Goal: Task Accomplishment & Management: Use online tool/utility

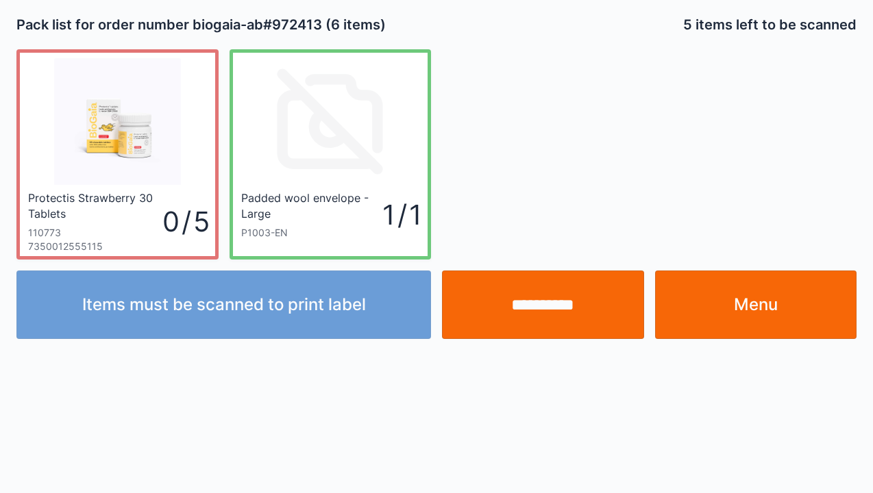
click at [702, 296] on link "Menu" at bounding box center [756, 305] width 202 height 69
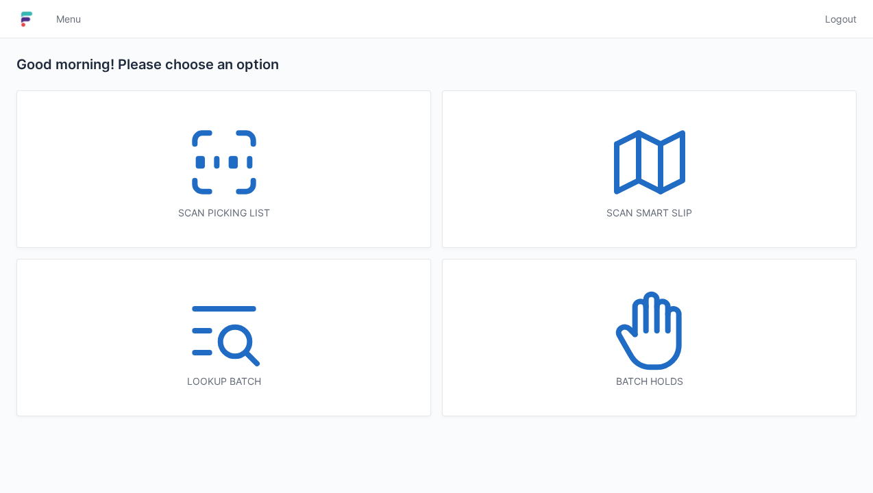
click at [232, 184] on icon at bounding box center [224, 163] width 88 height 88
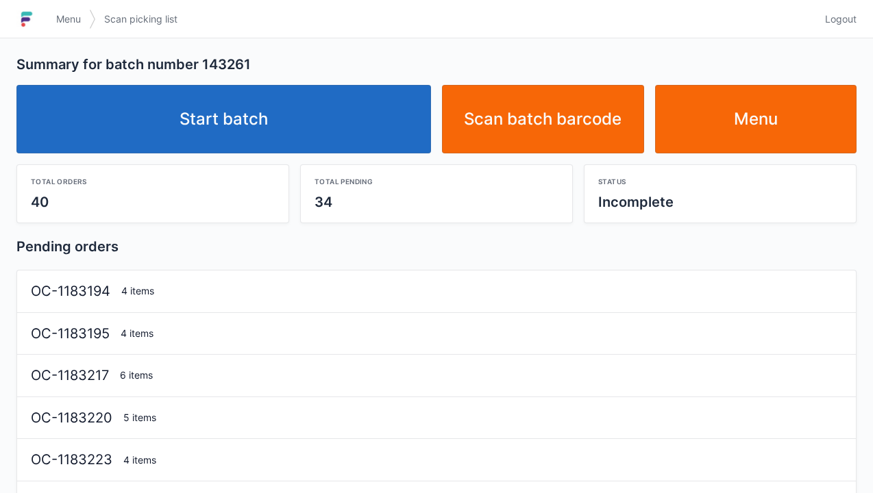
click at [367, 143] on link "Start batch" at bounding box center [223, 119] width 415 height 69
